Goal: Use online tool/utility: Utilize a website feature to perform a specific function

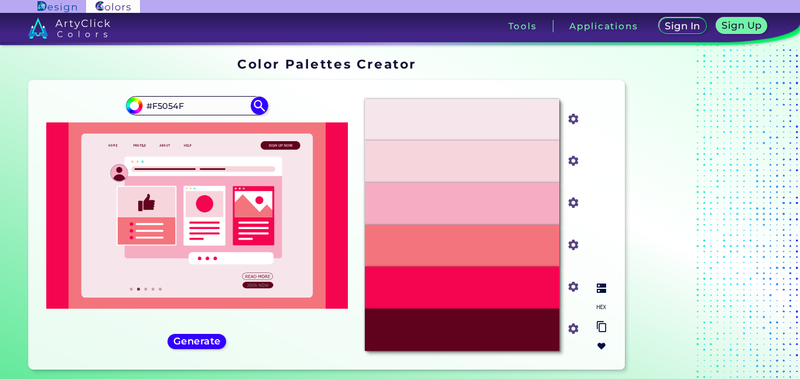
scroll to position [12, 0]
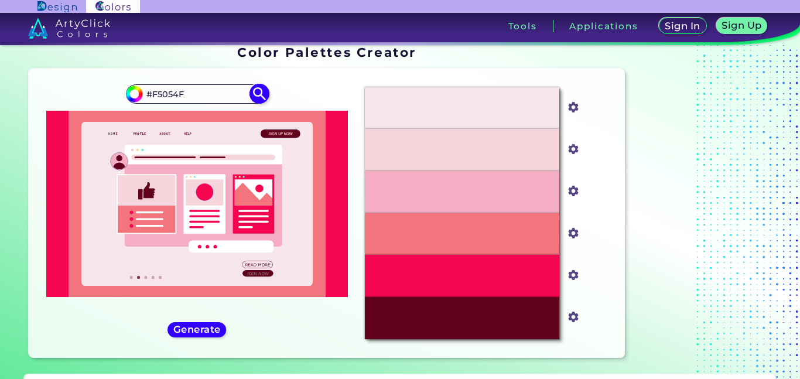
click at [131, 93] on input "#f5054f" at bounding box center [132, 92] width 15 height 15
click at [262, 92] on img at bounding box center [259, 94] width 21 height 21
type input "#f5054f"
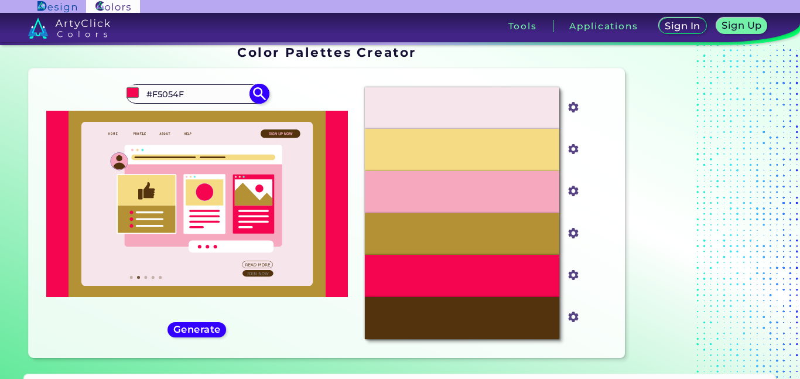
click at [213, 95] on input "#F5054F" at bounding box center [196, 94] width 109 height 16
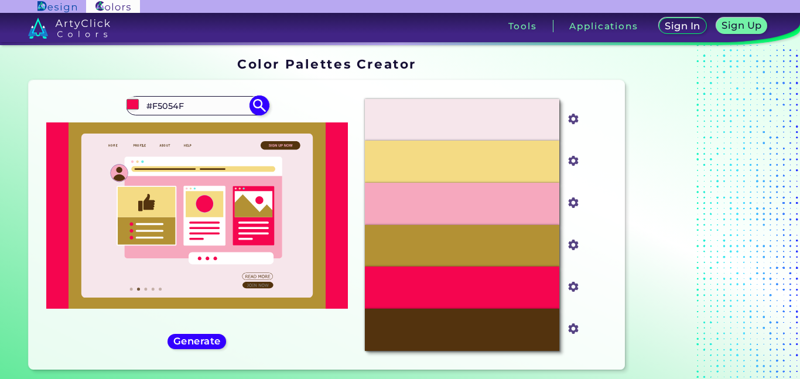
click at [216, 105] on input "#F5054F" at bounding box center [196, 106] width 109 height 16
type input "#"
click at [134, 106] on input "#f5054f" at bounding box center [132, 104] width 15 height 15
click at [79, 115] on div "#941e42 Generate" at bounding box center [197, 225] width 318 height 271
type input "#941e42"
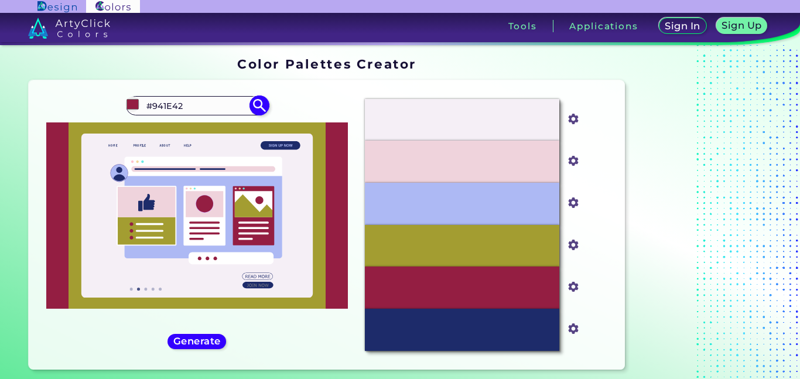
click at [187, 108] on input "#941E42" at bounding box center [196, 106] width 109 height 16
type input "#"
click at [135, 106] on input "#941e42" at bounding box center [132, 104] width 15 height 15
click at [105, 86] on div "Oops - something went wrong. Please try again. #F5EFF6 #f5eff6 #EFD3DC #efd3dc …" at bounding box center [327, 224] width 596 height 289
type input "#969669"
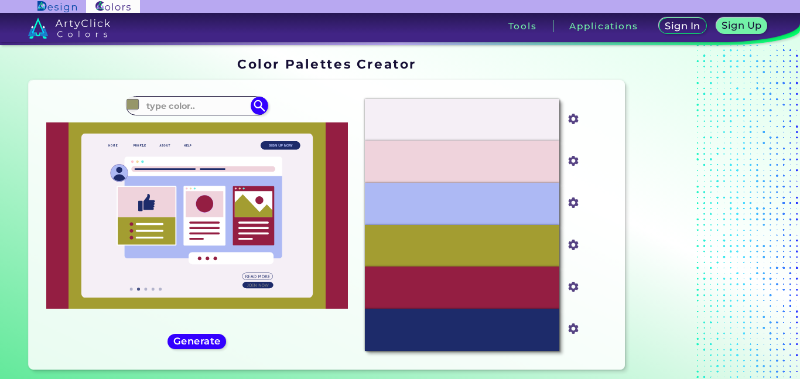
type input "#969669"
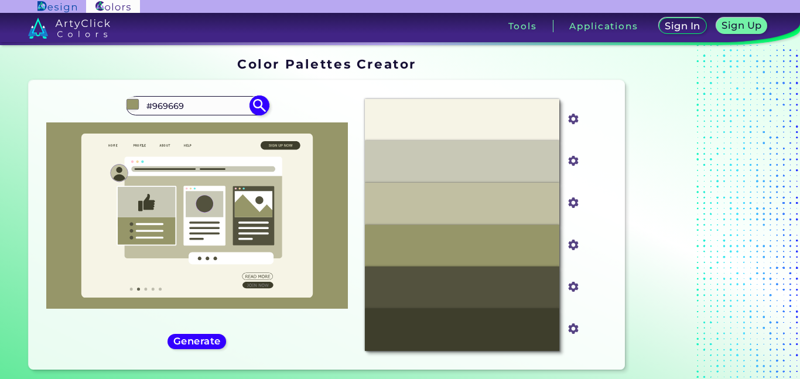
click at [132, 107] on input "#969669" at bounding box center [132, 104] width 15 height 15
click at [59, 94] on div "#c8c879 #969669" at bounding box center [197, 225] width 318 height 271
type input "#c8c879"
type input "#C8C879"
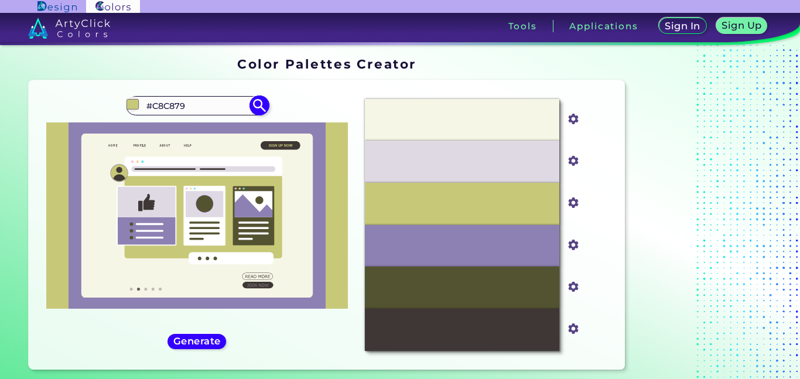
click at [136, 104] on input "#c8c879" at bounding box center [132, 104] width 15 height 15
click at [300, 101] on div "#3d3d00 #C8C879" at bounding box center [197, 225] width 318 height 271
type input "#3d3d00"
type input "#3D3D00"
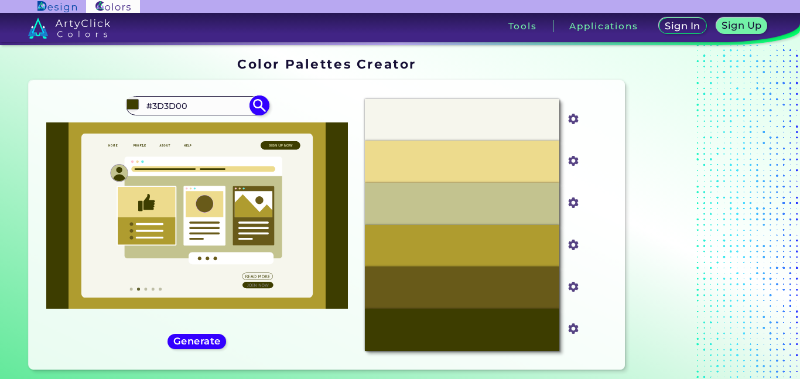
click at [130, 103] on input "#3d3d00" at bounding box center [132, 104] width 15 height 15
click at [295, 99] on div "#b8b89d #3D3D00" at bounding box center [197, 225] width 318 height 271
type input "#b8b89d"
type input "#B8B89D"
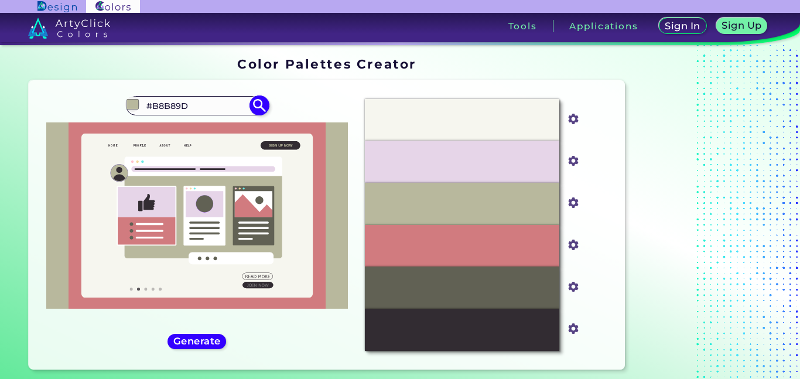
click at [132, 106] on input "#b8b89d" at bounding box center [132, 104] width 15 height 15
click at [288, 114] on div "#8f8f00 #B8B89D" at bounding box center [197, 225] width 318 height 271
type input "#8f8f00"
type input "#8F8F00"
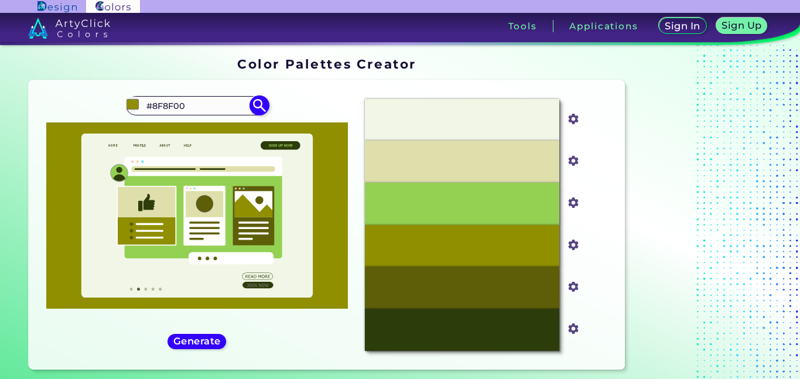
click at [162, 98] on input "#8F8F00" at bounding box center [196, 106] width 109 height 16
click at [131, 95] on div "#8f8f00 #8F8F00" at bounding box center [197, 225] width 318 height 271
click at [127, 103] on input "#8f8f00" at bounding box center [132, 104] width 15 height 15
type input "#4f404d"
click at [299, 103] on div "#4f404d #8F8F00" at bounding box center [197, 225] width 318 height 271
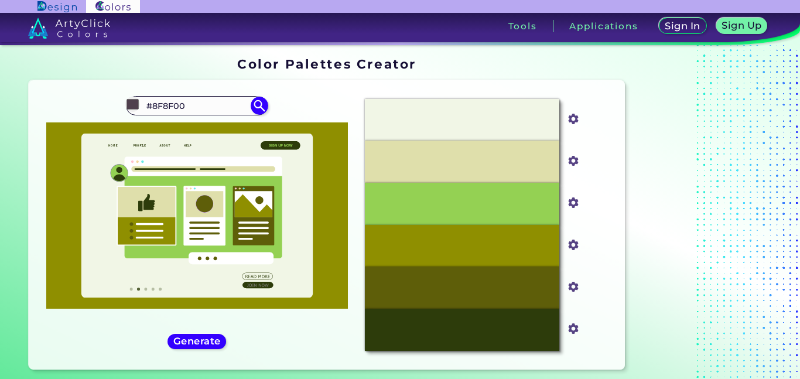
type input "#4F404D"
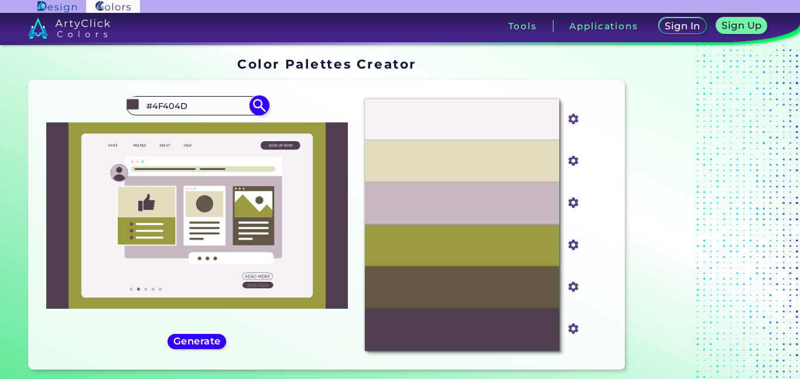
click at [127, 103] on input "#4f404d" at bounding box center [132, 104] width 15 height 15
click at [283, 86] on div "Oops - something went wrong. Please try again. #F6F1F5 #f6f1f5 #E1DDC1 #e1ddc1 …" at bounding box center [327, 224] width 596 height 289
type input "#95a2d6"
type input "#95A2D6"
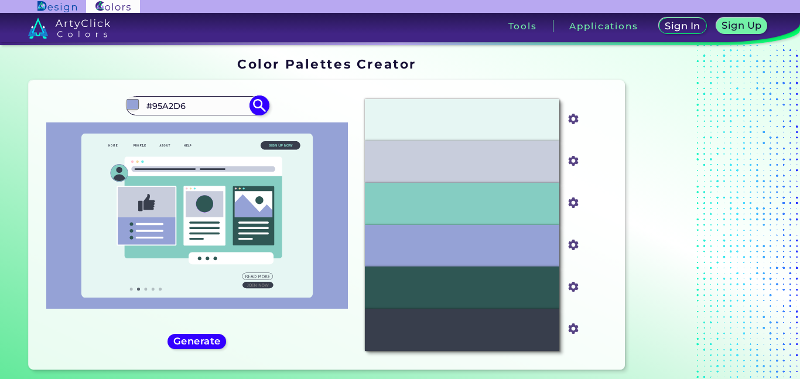
click at [135, 97] on input "#95a2d6" at bounding box center [132, 104] width 15 height 15
click at [299, 117] on div "#95a2d6 #95A2D6" at bounding box center [197, 225] width 318 height 271
click at [132, 105] on input "#95a2d6" at bounding box center [132, 104] width 15 height 15
click at [264, 94] on div "#b6c1ec #95A2D6" at bounding box center [197, 225] width 318 height 271
type input "#b6c1ec"
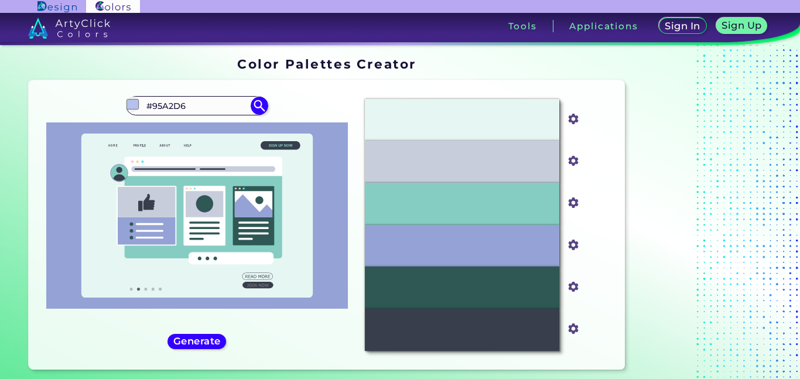
type input "#B6C1EC"
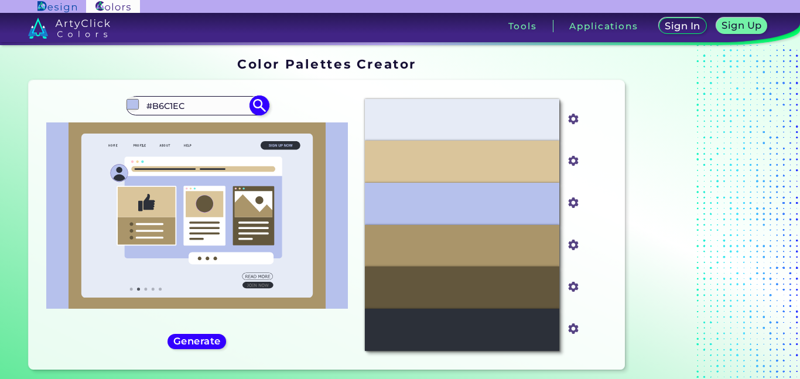
click at [138, 104] on input "#b6c1ec" at bounding box center [132, 104] width 15 height 15
click at [318, 107] on div "#2d3d7b #B6C1EC" at bounding box center [197, 225] width 318 height 271
type input "#2d3d7b"
type input "#2D3D7B"
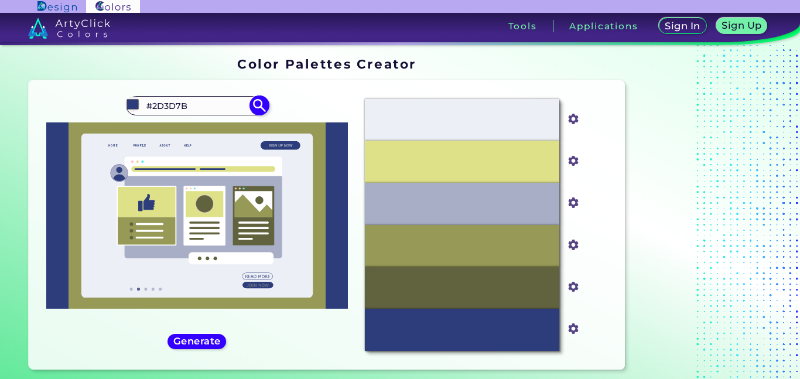
click at [136, 103] on input "#2d3d7b" at bounding box center [132, 104] width 15 height 15
click at [296, 101] on div "#183ac3 #2D3D7B" at bounding box center [197, 225] width 318 height 271
type input "#183ac3"
type input "#183AC3"
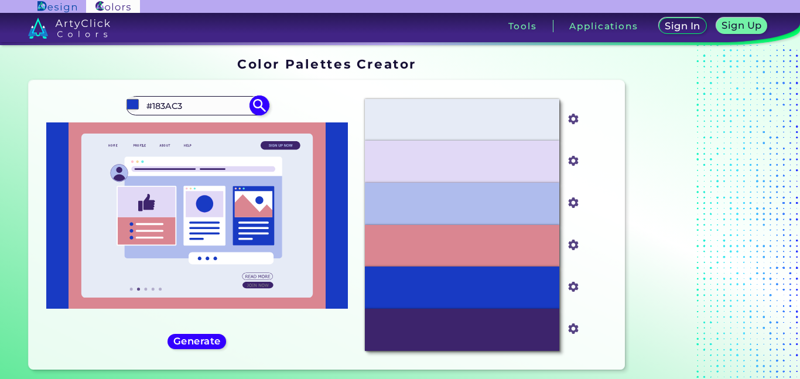
click at [133, 102] on input "#183ac3" at bounding box center [132, 104] width 15 height 15
type input "#444c6f"
click at [296, 107] on div "#444c6f #183AC3" at bounding box center [197, 225] width 318 height 271
type input "#444C6F"
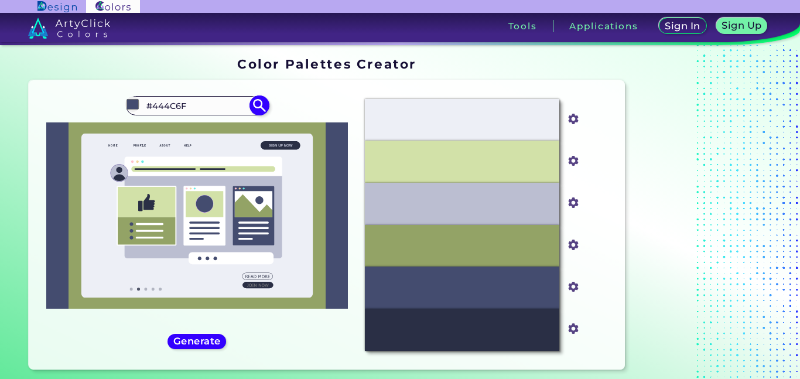
click at [129, 103] on input "#444c6f" at bounding box center [132, 104] width 15 height 15
click at [192, 83] on div "Oops - something went wrong. Please try again. #EDEFF6 #edeff6 #D2E1A8 #d2e1a8 …" at bounding box center [327, 224] width 596 height 289
type input "#a9afc6"
type input "#A9AFC6"
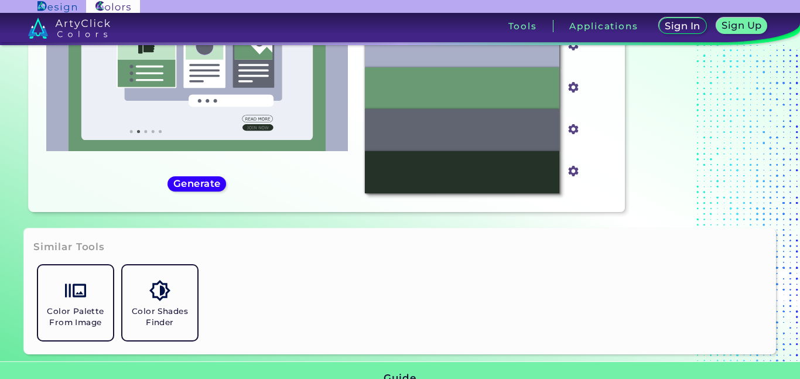
scroll to position [171, 0]
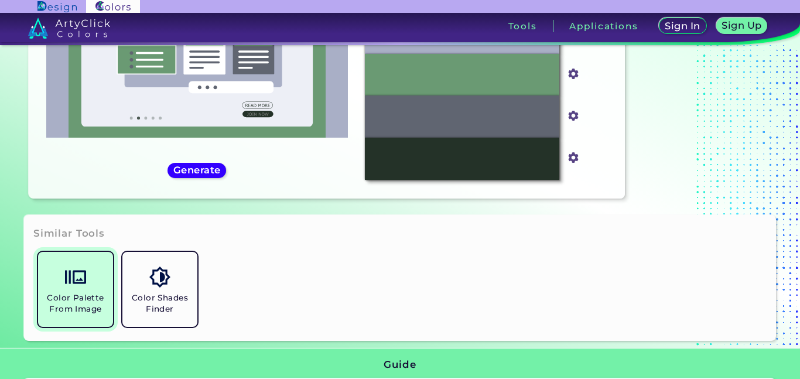
click at [68, 277] on img at bounding box center [75, 277] width 21 height 21
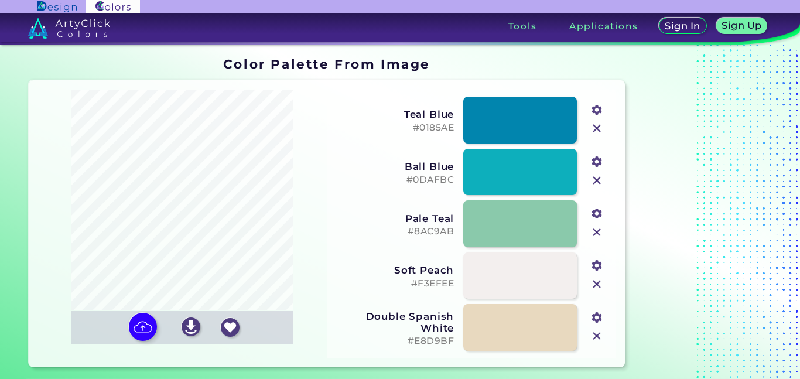
type input "#955c22"
type input "#6e1e07"
type input "#dab47c"
type input "#c88e4c"
type input "#f3cf9b"
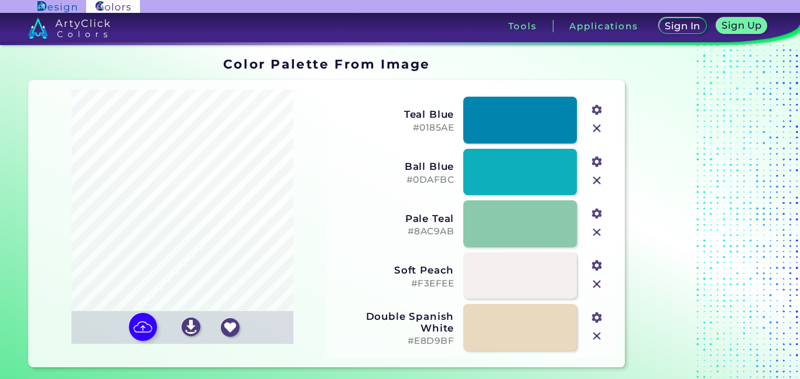
type input "#fee2b8"
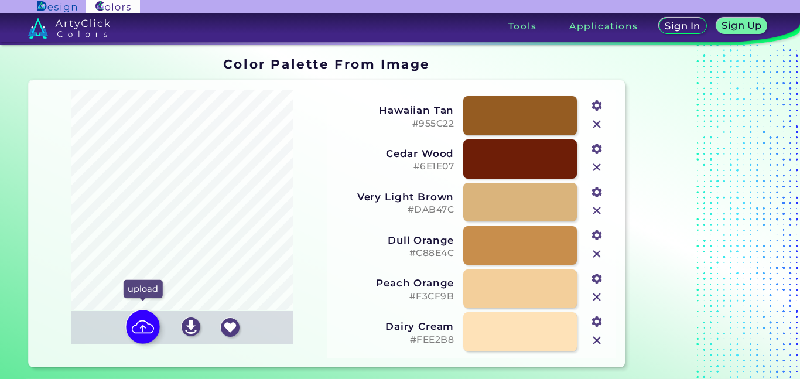
click at [146, 327] on img at bounding box center [143, 327] width 34 height 34
click at [0, 0] on input "file" at bounding box center [0, 0] width 0 height 0
type input "#ded5d2"
type input "#a0a9b1"
type input "#d9b580"
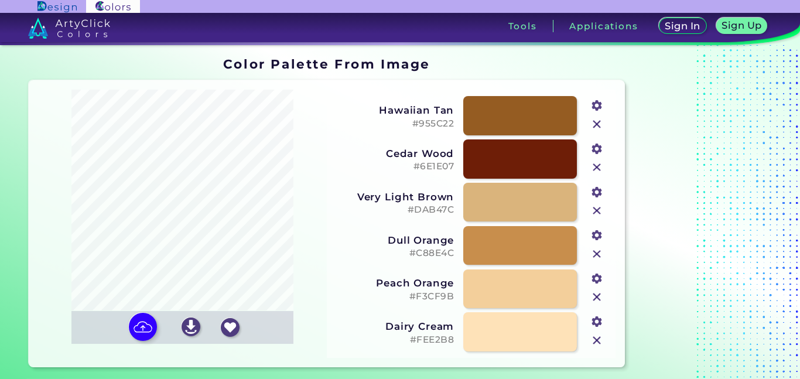
type input "#ba5d1a"
type input "#742515"
type input "#e7e6e6"
type input "#fefefe"
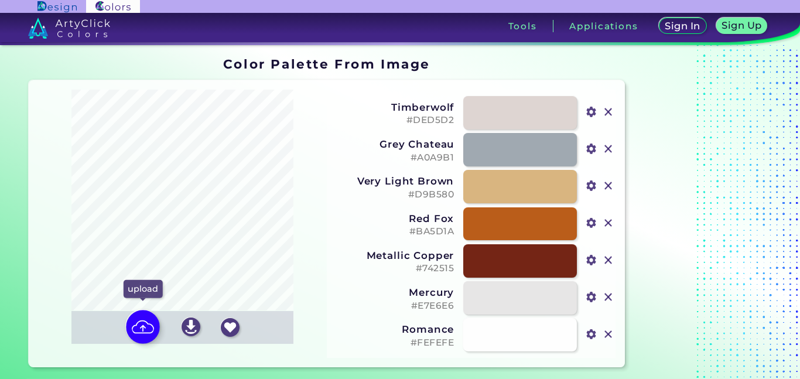
click at [142, 326] on img at bounding box center [143, 327] width 34 height 34
click at [0, 0] on input "file" at bounding box center [0, 0] width 0 height 0
type input "#ffffff"
type input "#7f705e"
type input "#a69886"
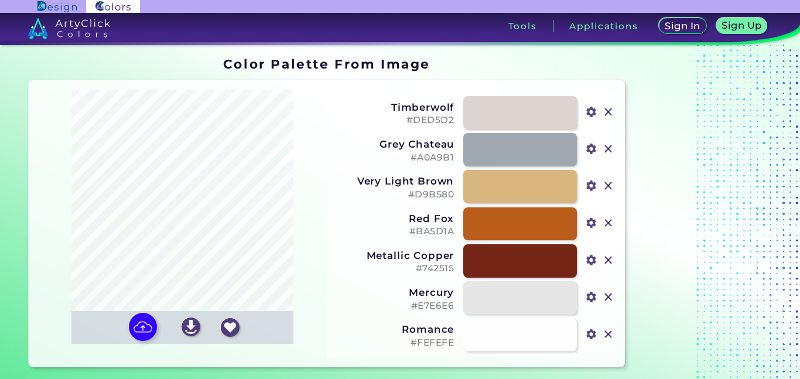
type input "#c6b9ab"
type input "#493c30"
type input "#dcd4c7"
type input "#ede9e4"
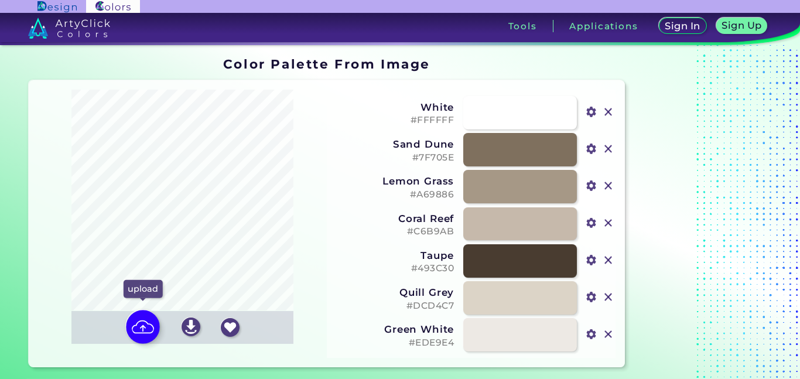
click at [138, 329] on img at bounding box center [143, 327] width 34 height 34
click at [0, 0] on input "file" at bounding box center [0, 0] width 0 height 0
type input "#46351a"
type input "#4a6c89"
type input "#bc8d46"
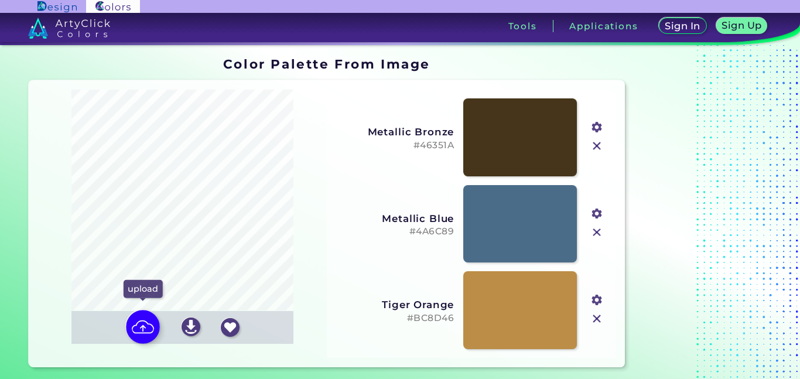
click at [135, 322] on img at bounding box center [143, 327] width 34 height 34
click at [0, 0] on input "file" at bounding box center [0, 0] width 0 height 0
type input "#ffffff"
type input "#8a7453"
type input "#b3bdd8"
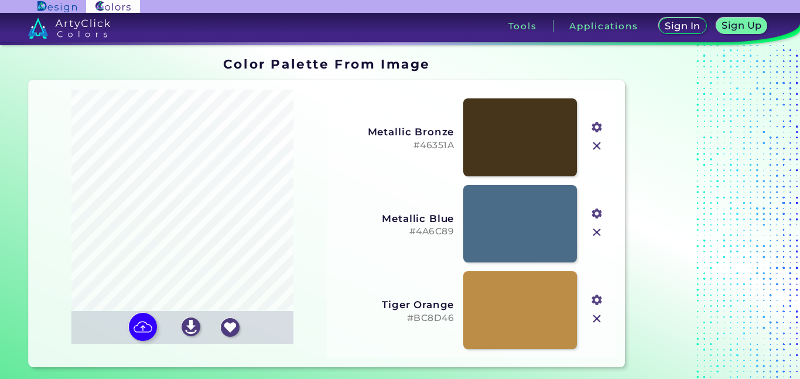
type input "#80a062"
type input "#3c3428"
type input "#f2d892"
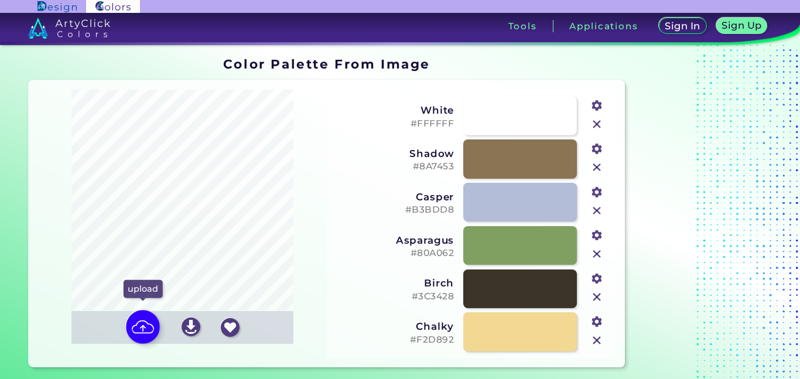
click at [132, 321] on img at bounding box center [143, 327] width 34 height 34
click at [0, 0] on input "file" at bounding box center [0, 0] width 0 height 0
type input "#d1d7dc"
type input "#ededeb"
type input "#b4bec9"
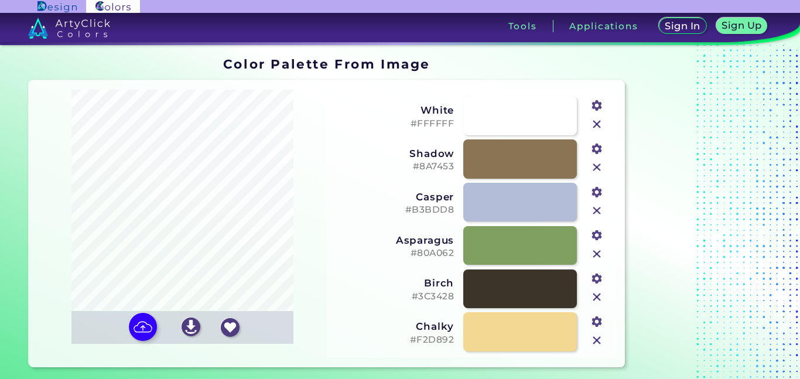
type input "#90a0b3"
type input "#6a809b"
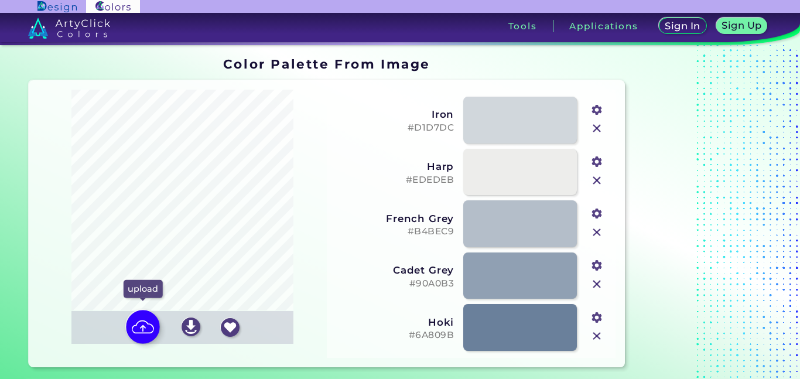
click at [144, 323] on img at bounding box center [143, 327] width 34 height 34
click at [0, 0] on input "file" at bounding box center [0, 0] width 0 height 0
type input "#364162"
type input "#6b7358"
type input "#95996f"
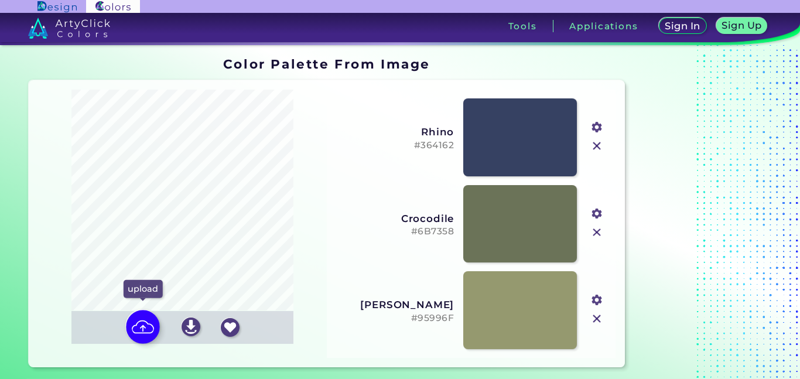
click at [153, 324] on img at bounding box center [143, 327] width 34 height 34
click at [0, 0] on input "file" at bounding box center [0, 0] width 0 height 0
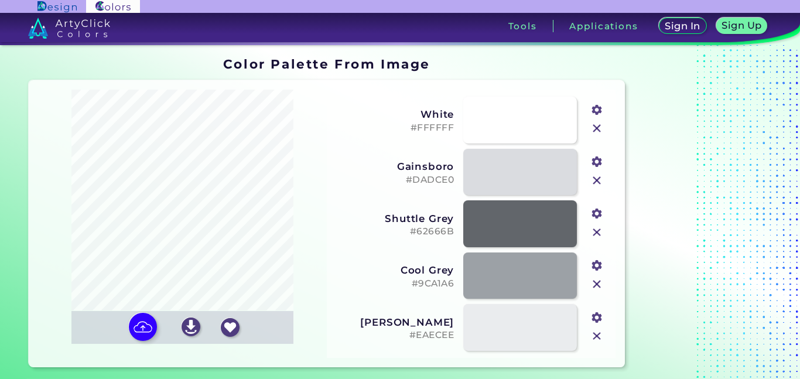
type input "#ffffff"
type input "#dadce0"
type input "#62666b"
type input "#9ca1a6"
type input "#eaecee"
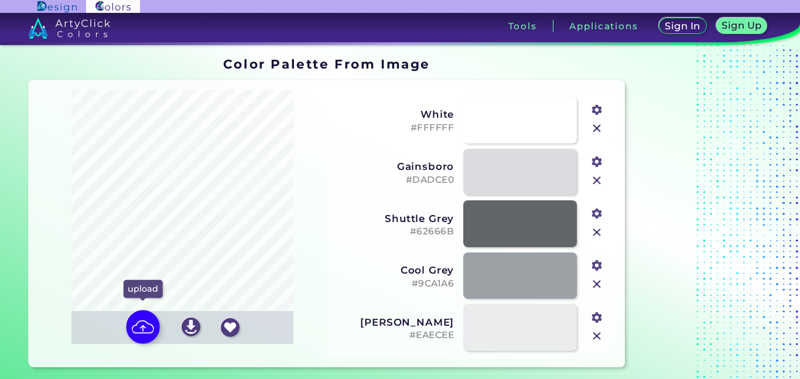
click at [141, 327] on img at bounding box center [143, 327] width 34 height 34
click at [0, 0] on input "file" at bounding box center [0, 0] width 0 height 0
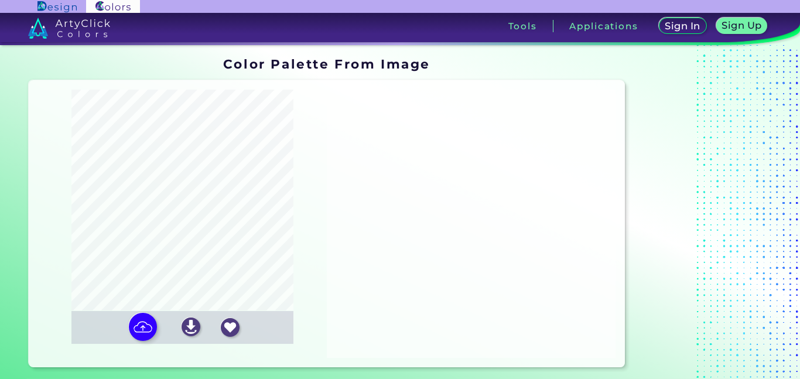
type input "#23212d"
type input "#685a77"
type input "#9b8fc2"
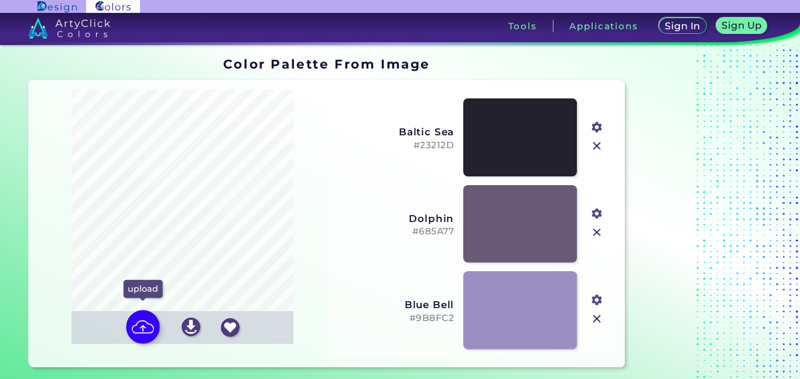
click at [147, 332] on img at bounding box center [143, 327] width 34 height 34
click at [0, 0] on input "file" at bounding box center [0, 0] width 0 height 0
type input "#432663"
type input "#7561bf"
type input "#9991e4"
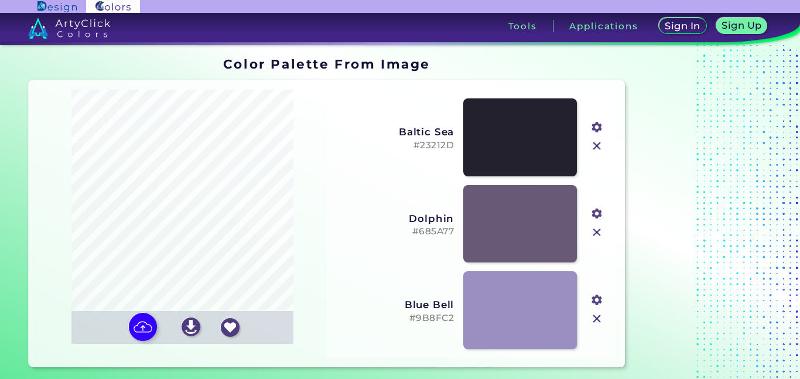
type input "#abb5f3"
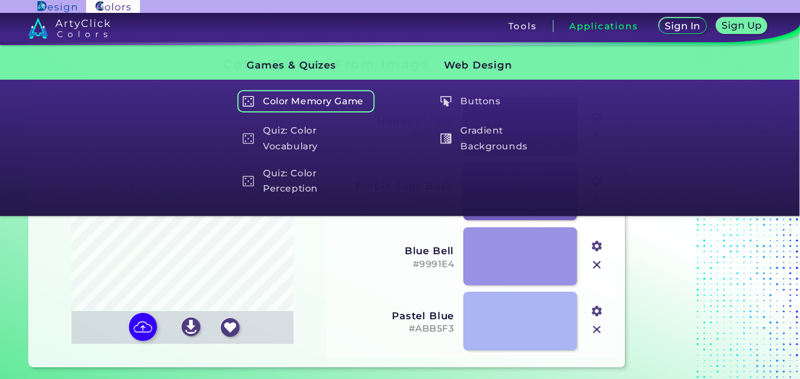
click at [296, 97] on h5 "Color Memory Game" at bounding box center [306, 101] width 138 height 22
